Goal: Information Seeking & Learning: Learn about a topic

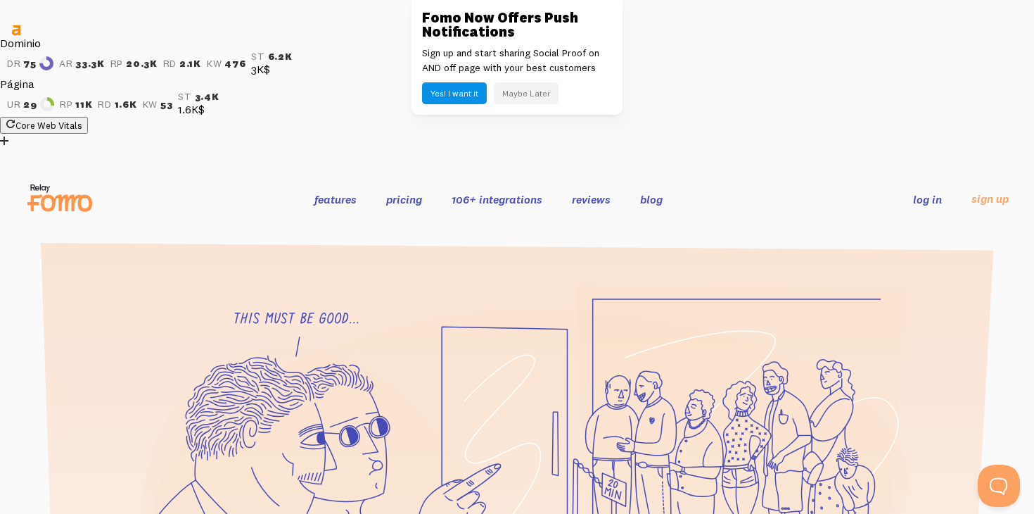
click at [545, 96] on button "Maybe Later" at bounding box center [526, 93] width 65 height 22
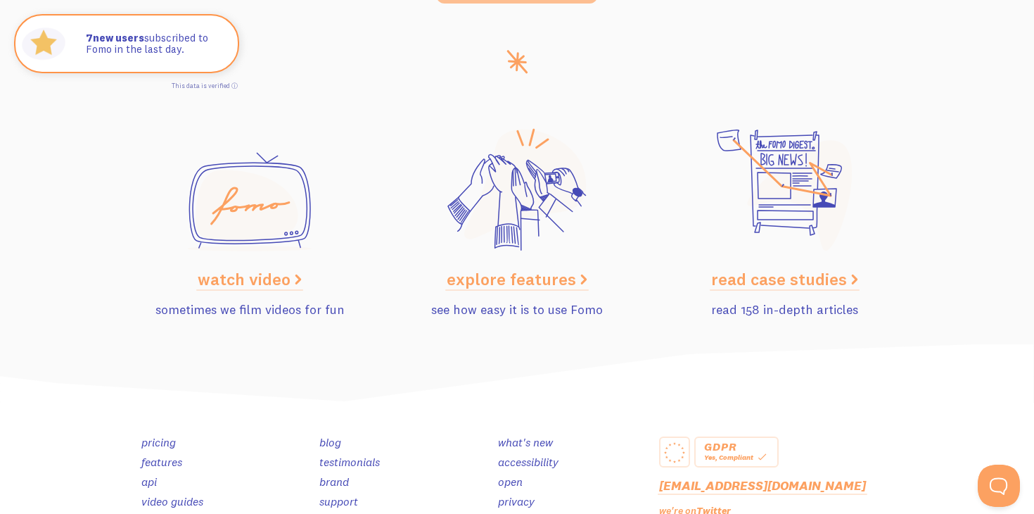
scroll to position [7174, 0]
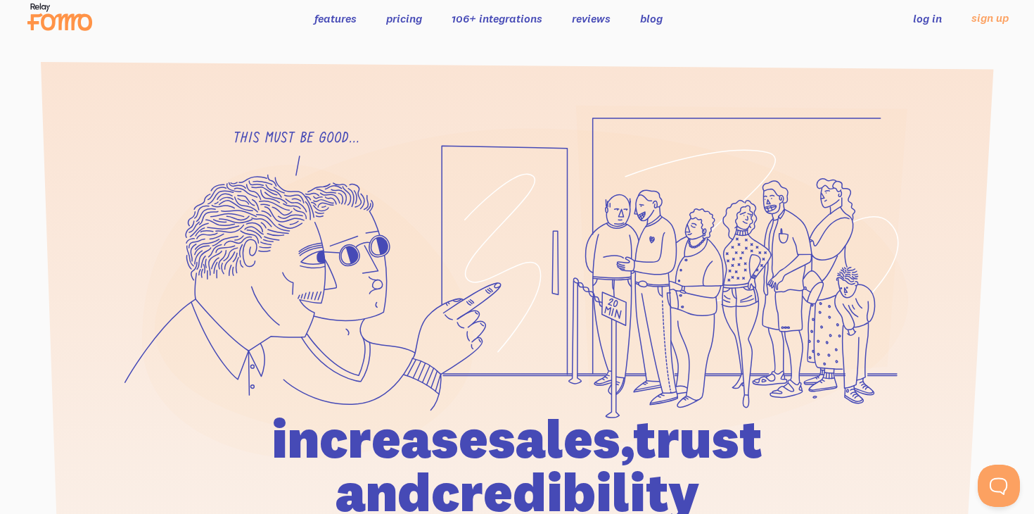
scroll to position [0, 0]
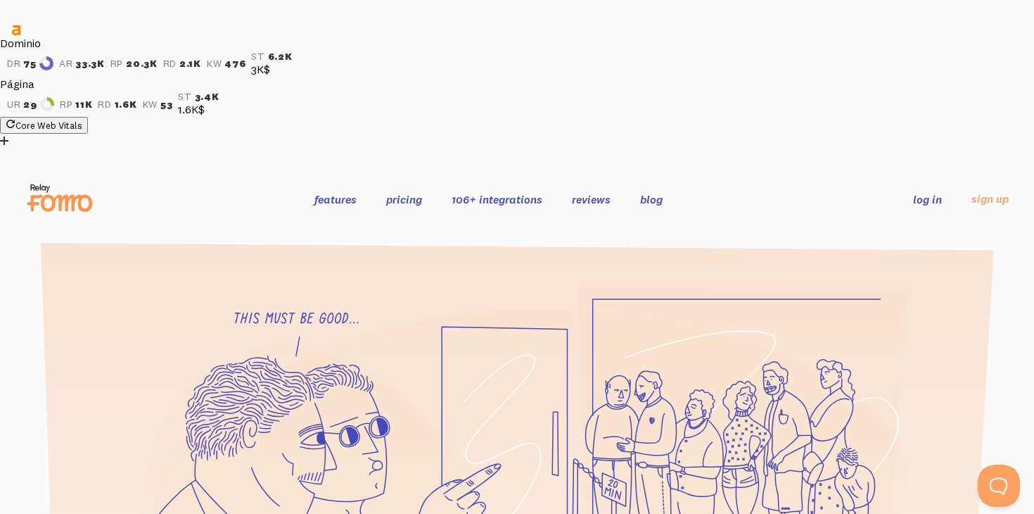
click at [654, 192] on link "blog" at bounding box center [651, 199] width 23 height 14
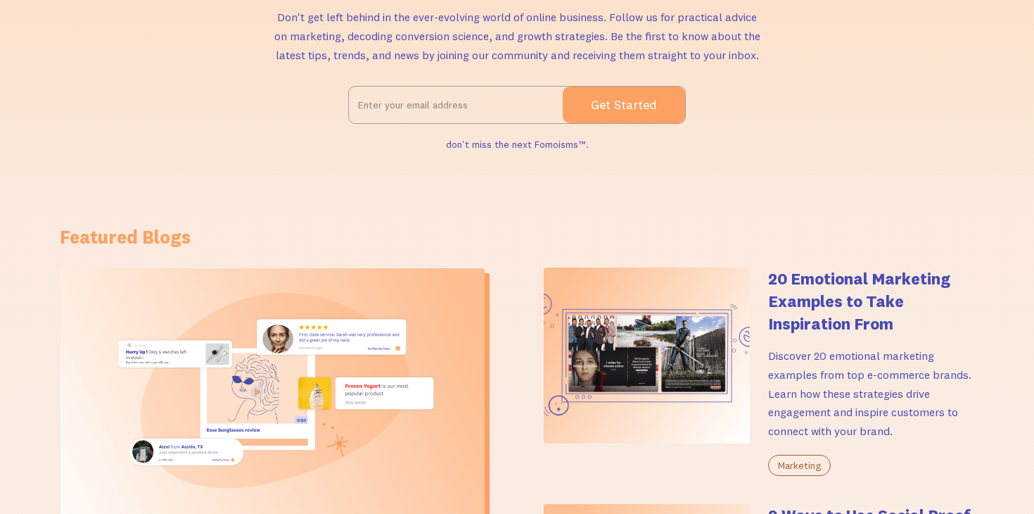
scroll to position [342, 0]
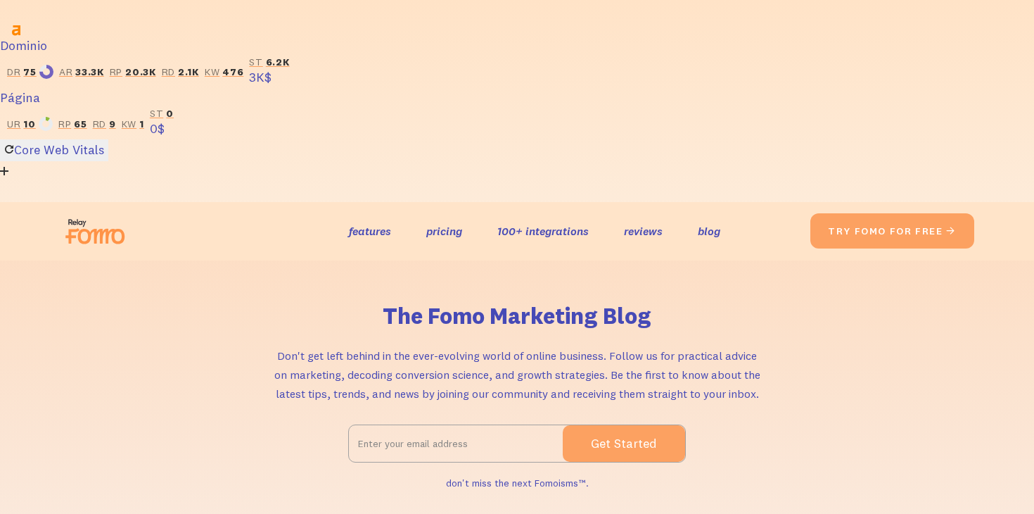
click at [389, 426] on input "Email Form 2" at bounding box center [456, 443] width 214 height 35
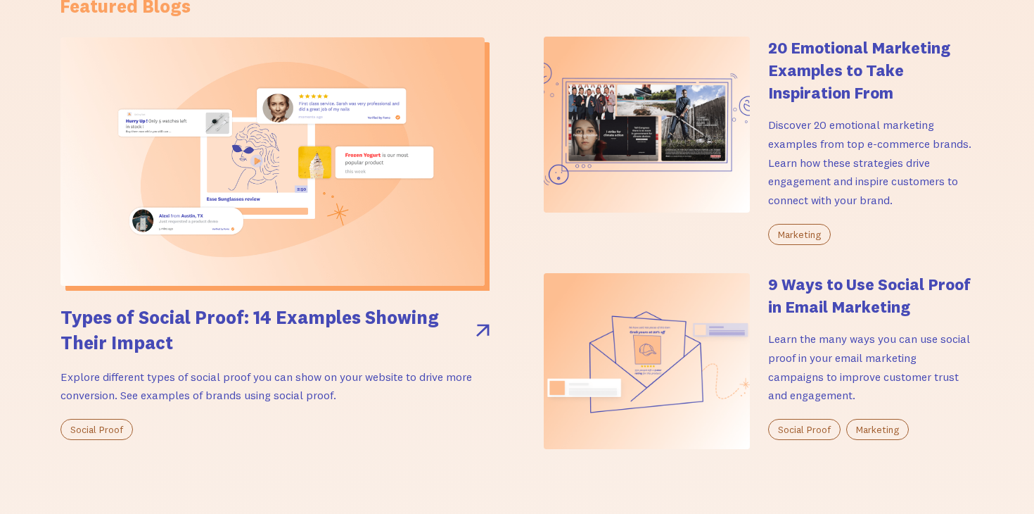
scroll to position [592, 0]
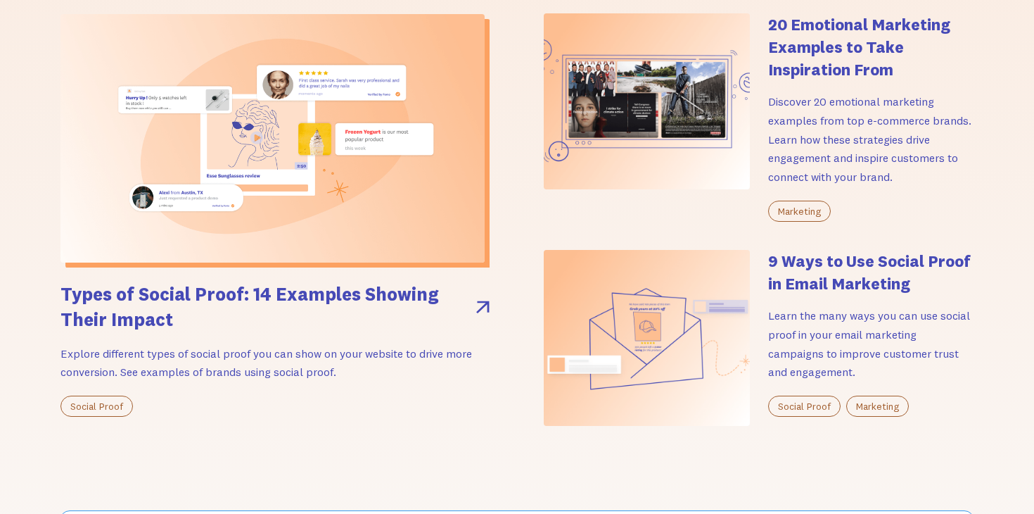
click input "Submit" at bounding box center [0, 0] width 0 height 0
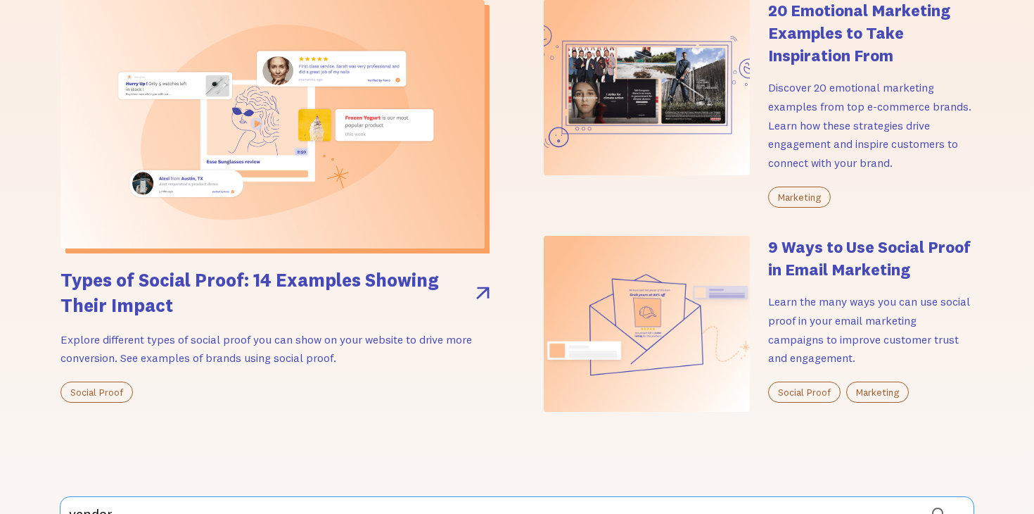
scroll to position [636, 0]
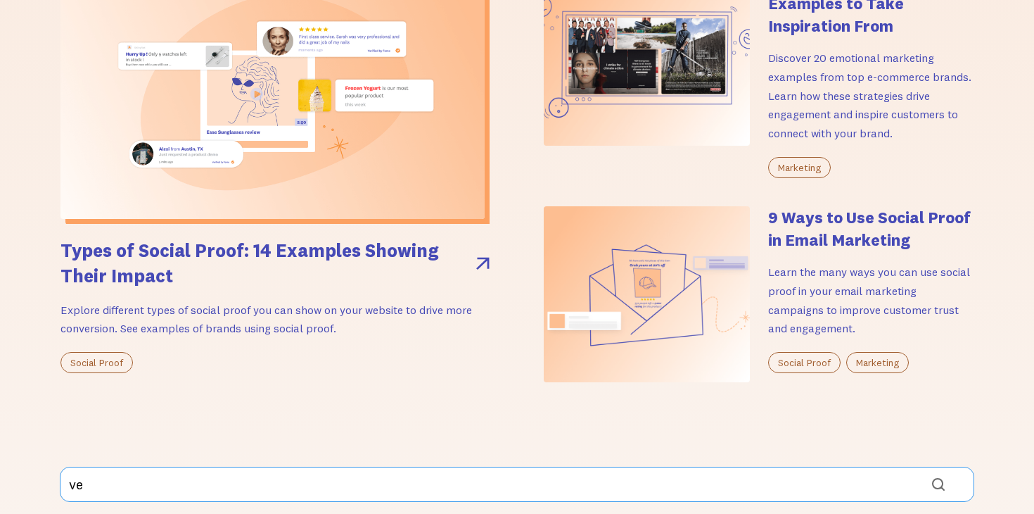
type input "v"
click input "Submit" at bounding box center [0, 0] width 0 height 0
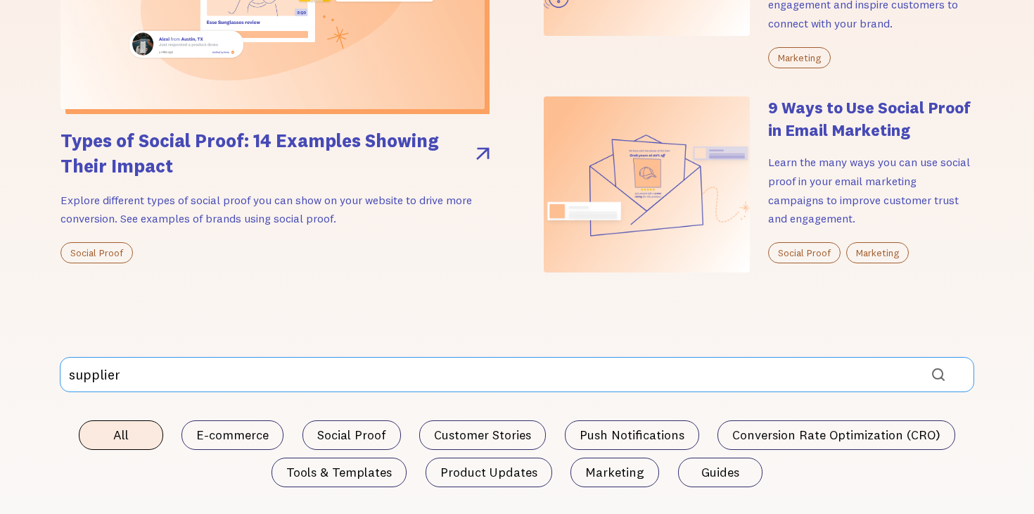
scroll to position [742, 0]
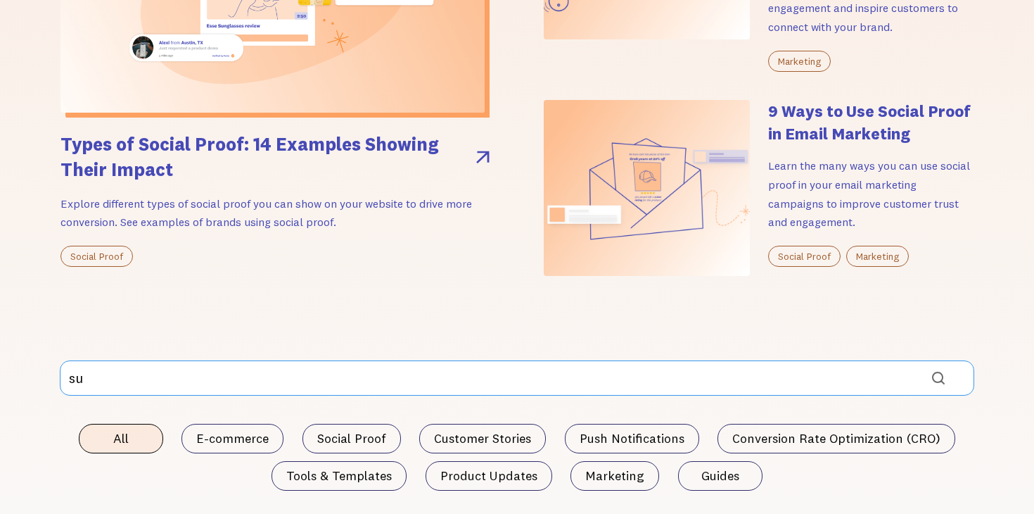
type input "s"
click input "Submit" at bounding box center [0, 0] width 0 height 0
type input "u"
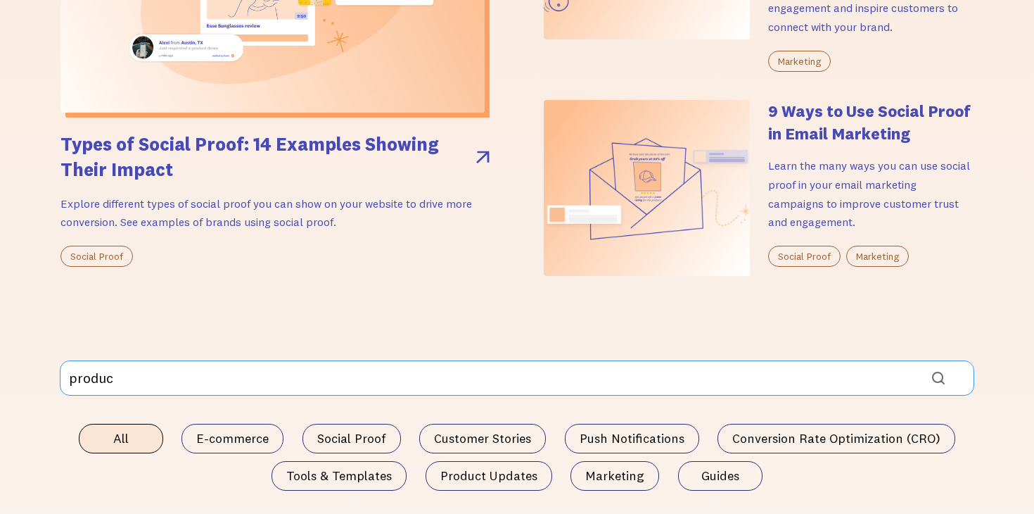
type input "product"
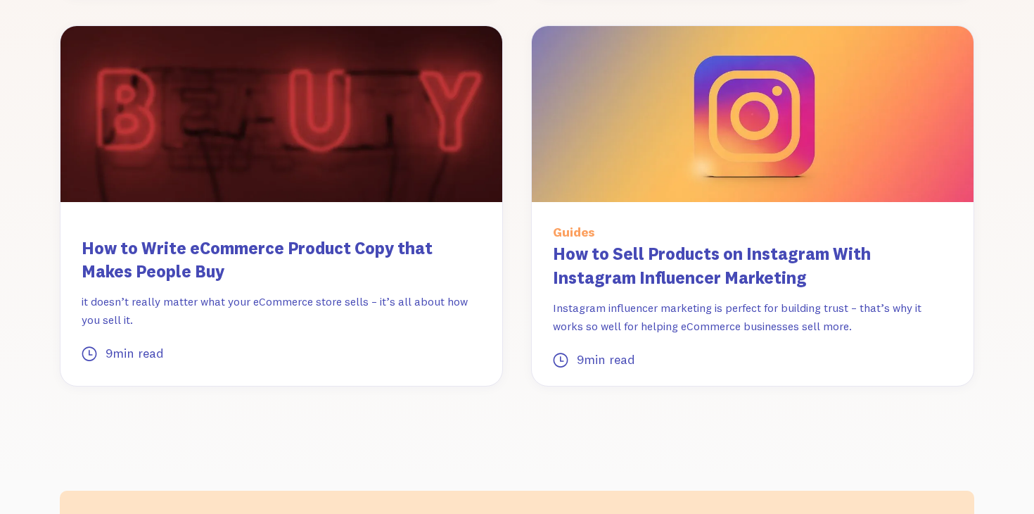
scroll to position [1669, 0]
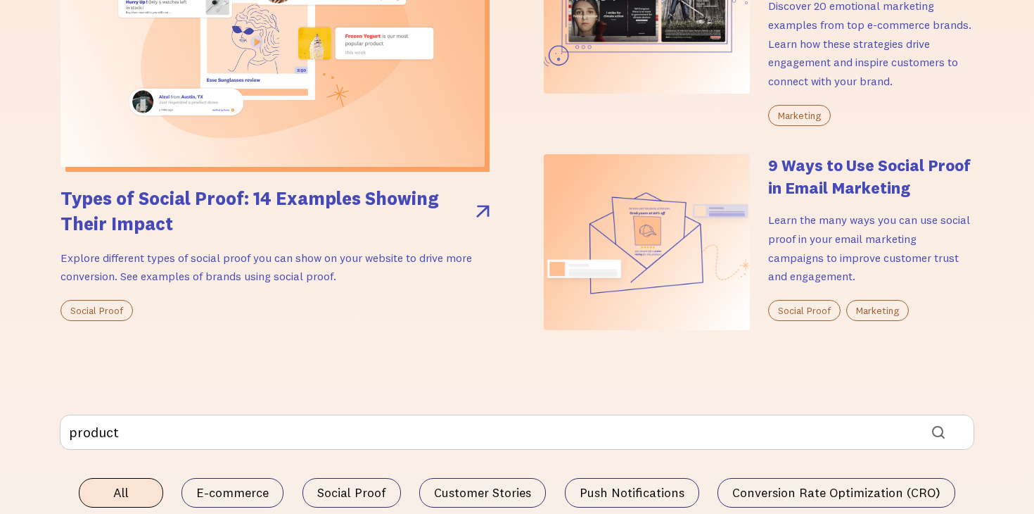
scroll to position [727, 0]
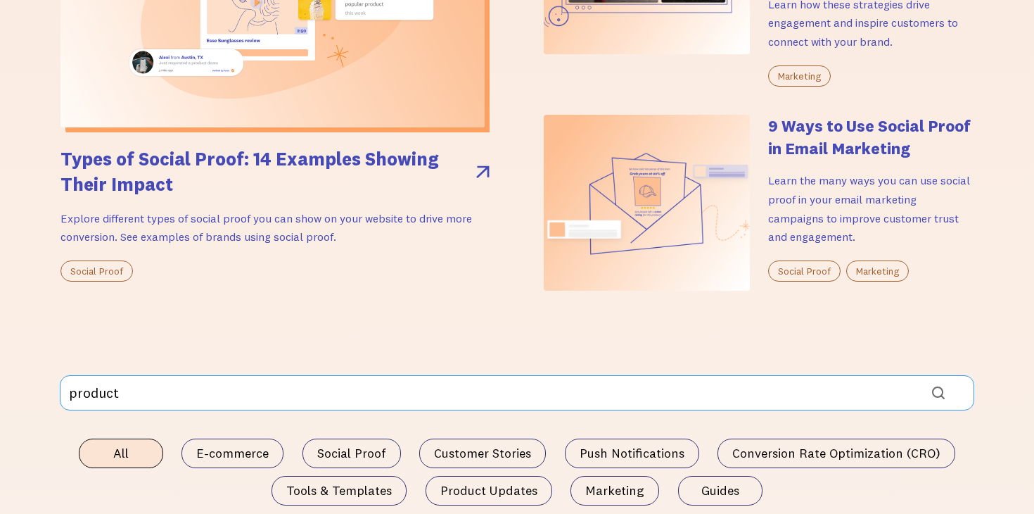
click at [257, 375] on input "product" at bounding box center [517, 392] width 915 height 35
type input "c"
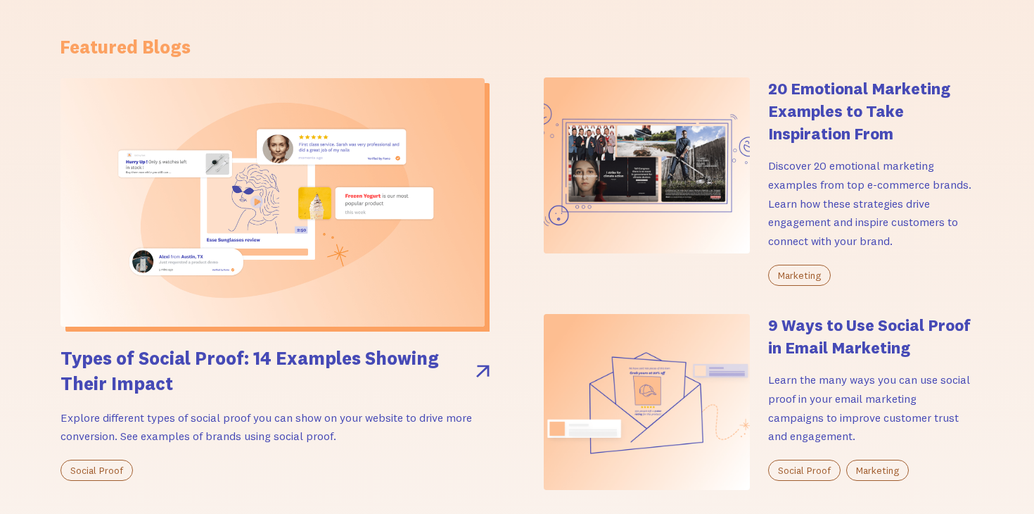
scroll to position [598, 0]
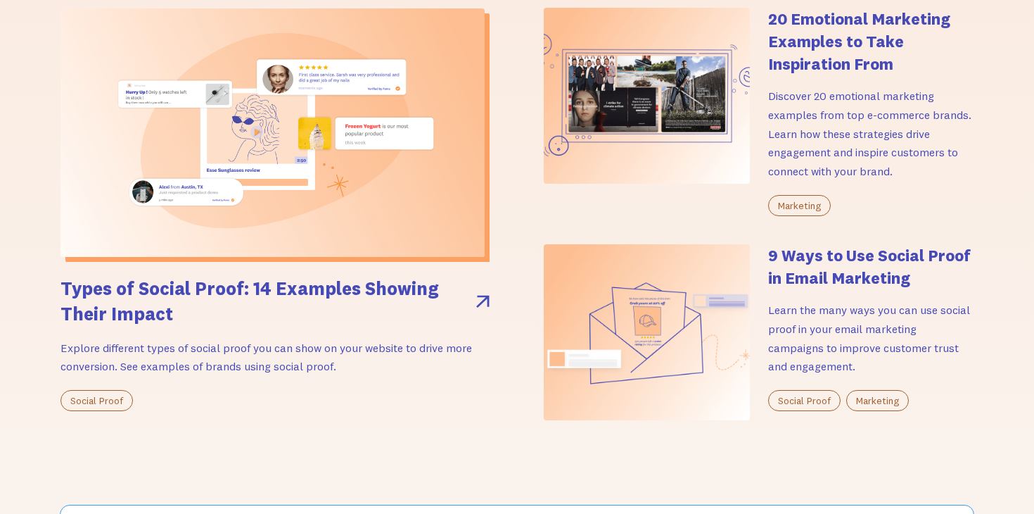
type input "c"
type input "marketing strategy"
click input "Submit" at bounding box center [0, 0] width 0 height 0
